Goal: Task Accomplishment & Management: Manage account settings

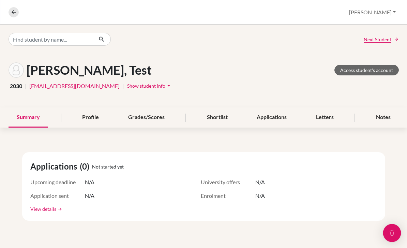
click at [392, 229] on img "Open Intercom Messenger" at bounding box center [391, 232] width 9 height 9
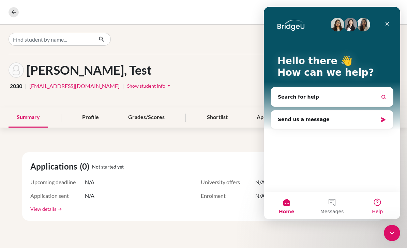
click at [374, 209] on span "Help" at bounding box center [376, 211] width 11 height 5
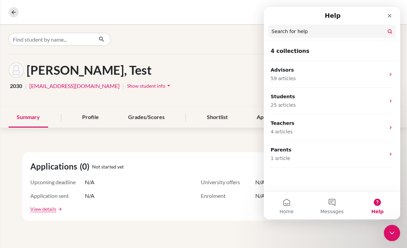
click at [16, 12] on icon at bounding box center [14, 12] width 6 height 6
click at [16, 12] on div "Overview Student details Nandin Profile School Settings Log out" at bounding box center [203, 12] width 406 height 25
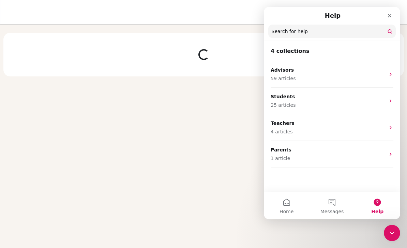
click at [18, 16] on div "Students overview Nandin Profile School Settings Log out" at bounding box center [203, 12] width 406 height 25
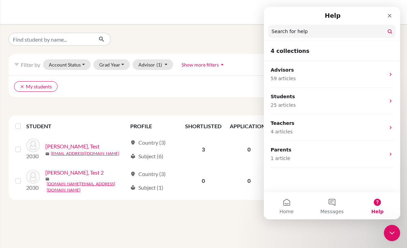
click at [384, 21] on div "Intercom messenger" at bounding box center [389, 16] width 12 height 12
click at [388, 19] on div "Close" at bounding box center [389, 16] width 12 height 12
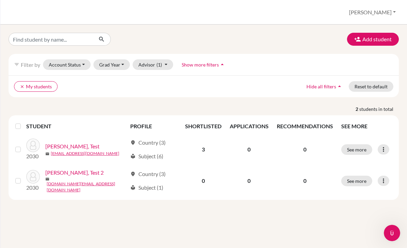
click at [384, 10] on button "[PERSON_NAME]" at bounding box center [372, 12] width 53 height 13
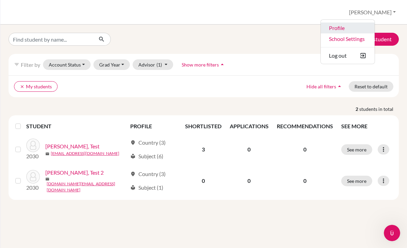
click at [369, 27] on link "Profile" at bounding box center [347, 27] width 54 height 11
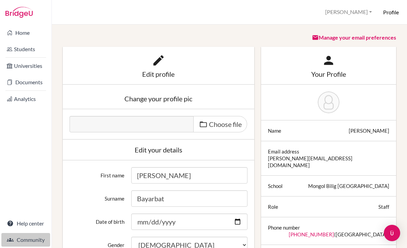
click at [26, 237] on link "Community" at bounding box center [25, 240] width 49 height 14
